Goal: Information Seeking & Learning: Learn about a topic

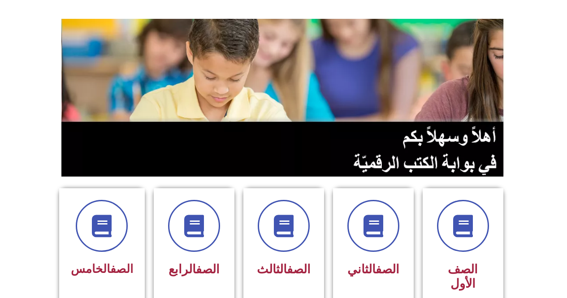
scroll to position [10, 0]
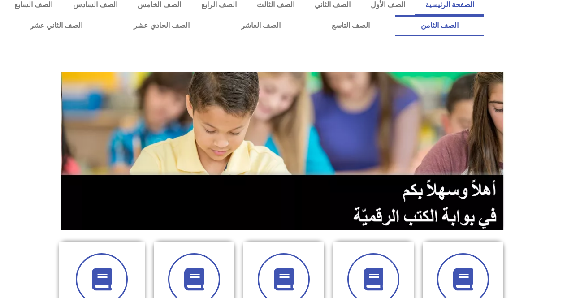
click at [395, 15] on link "الصف الثامن" at bounding box center [439, 25] width 89 height 21
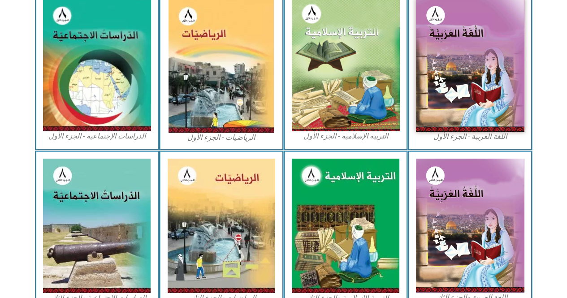
scroll to position [305, 0]
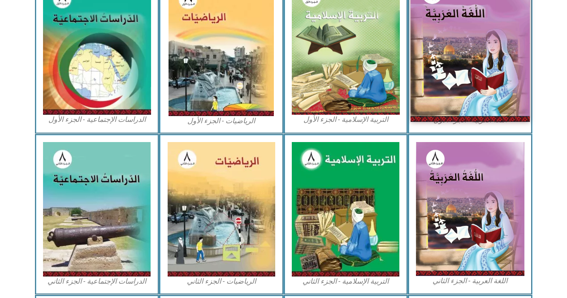
click at [473, 74] on img at bounding box center [469, 48] width 119 height 146
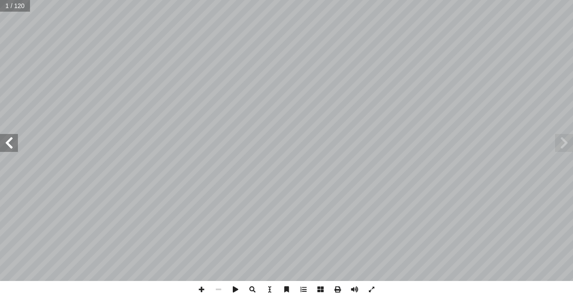
click at [4, 141] on span at bounding box center [9, 143] width 18 height 18
click at [0, 150] on span at bounding box center [9, 143] width 18 height 18
click at [3, 150] on span at bounding box center [9, 143] width 18 height 18
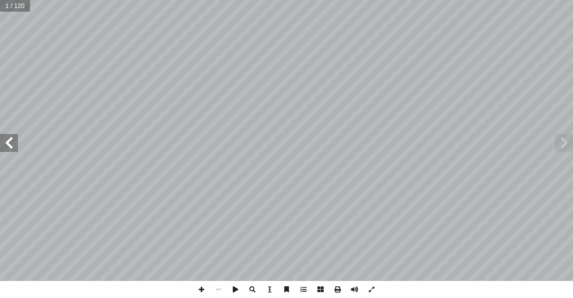
click at [3, 150] on span at bounding box center [9, 143] width 18 height 18
click at [573, 142] on span at bounding box center [564, 143] width 18 height 18
click at [6, 145] on span at bounding box center [9, 143] width 18 height 18
click at [195, 290] on span at bounding box center [201, 289] width 17 height 17
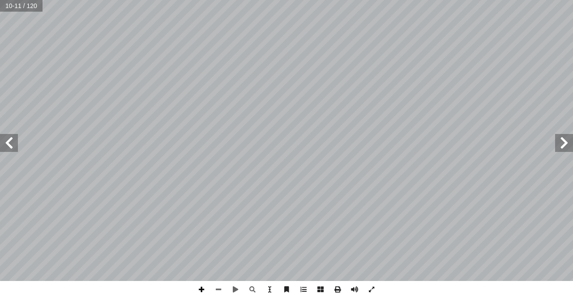
click at [195, 290] on span at bounding box center [201, 289] width 17 height 17
click at [289, 283] on div "٦ َ ي ِ ه َ ، و ٍّ م ُ ك ُ ع ْ م َ ج ها: ِ ام َ م ْ ك أ ا . ِ مار ِّ الث ُ ة َ …" at bounding box center [286, 149] width 573 height 298
click at [220, 285] on span at bounding box center [218, 289] width 17 height 17
click at [200, 283] on span at bounding box center [201, 289] width 17 height 17
click at [372, 285] on span at bounding box center [371, 289] width 17 height 17
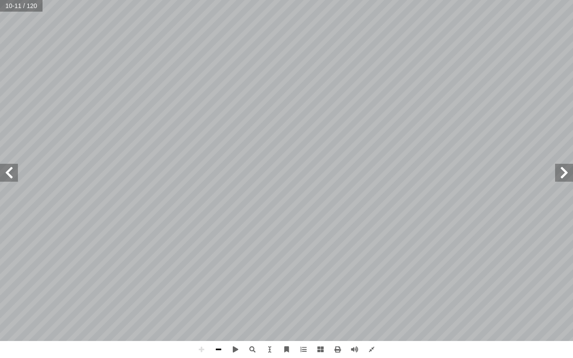
click at [214, 297] on span at bounding box center [218, 349] width 17 height 17
click at [361, 297] on div "٦ َ ي ِ ه َ ، و ٍّ م ُ ك ُ ع ْ م َ ج ها: ِ ام َ م ْ ك أ ا . ِ مار ِّ الث ُ ة َ …" at bounding box center [286, 179] width 573 height 358
click at [200, 297] on span at bounding box center [201, 349] width 17 height 17
click at [236, 297] on span at bounding box center [235, 349] width 17 height 17
click at [237, 297] on span at bounding box center [235, 349] width 17 height 17
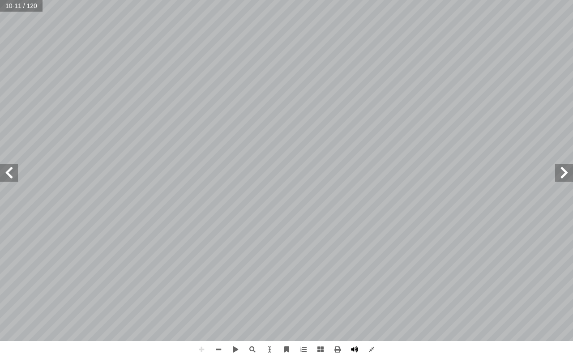
click at [361, 297] on span at bounding box center [354, 349] width 17 height 17
click at [356, 297] on span at bounding box center [354, 349] width 17 height 17
click at [352, 297] on span at bounding box center [354, 349] width 17 height 17
click at [354, 297] on span at bounding box center [354, 349] width 17 height 17
click at [219, 297] on span at bounding box center [218, 349] width 17 height 17
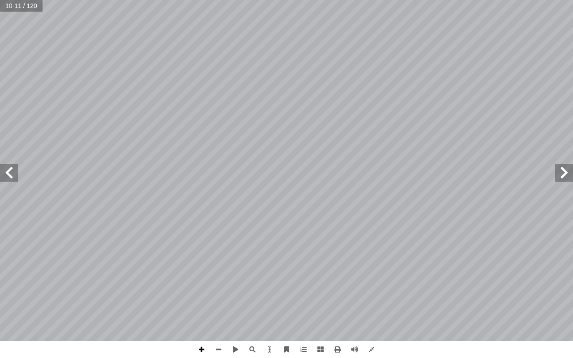
click at [200, 297] on span at bounding box center [201, 349] width 17 height 17
click at [222, 297] on span at bounding box center [218, 349] width 17 height 17
click at [217, 297] on span at bounding box center [218, 349] width 17 height 17
click at [202, 297] on span at bounding box center [201, 349] width 17 height 17
click at [8, 172] on span at bounding box center [9, 173] width 18 height 18
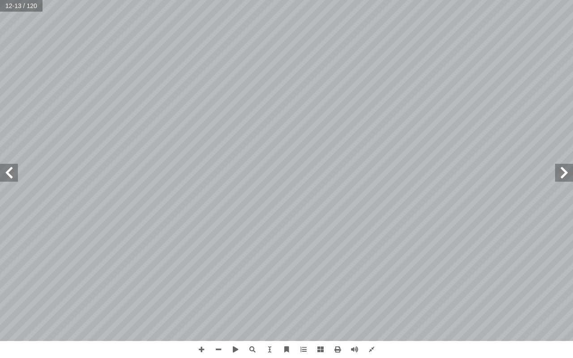
click at [567, 179] on span at bounding box center [564, 173] width 18 height 18
click at [202, 297] on span at bounding box center [201, 349] width 17 height 17
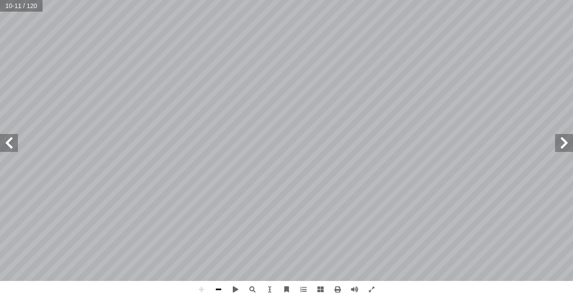
click at [220, 288] on span at bounding box center [218, 289] width 17 height 17
click at [202, 286] on span at bounding box center [201, 289] width 17 height 17
click at [218, 288] on span at bounding box center [218, 289] width 17 height 17
click at [201, 288] on span at bounding box center [201, 289] width 17 height 17
click at [433, 82] on html "الصفحة الرئيسية الصف الأول الصف الثاني الصف الثالث الصف الرابع الصف الخامس الصف…" at bounding box center [286, 41] width 573 height 82
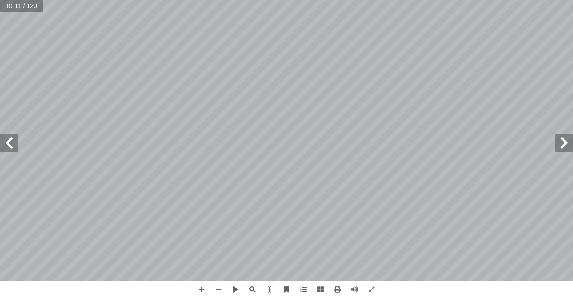
click at [387, 82] on html "الصفحة الرئيسية الصف الأول الصف الثاني الصف الثالث الصف الرابع الصف الخامس الصف…" at bounding box center [286, 41] width 573 height 82
